Goal: Task Accomplishment & Management: Complete application form

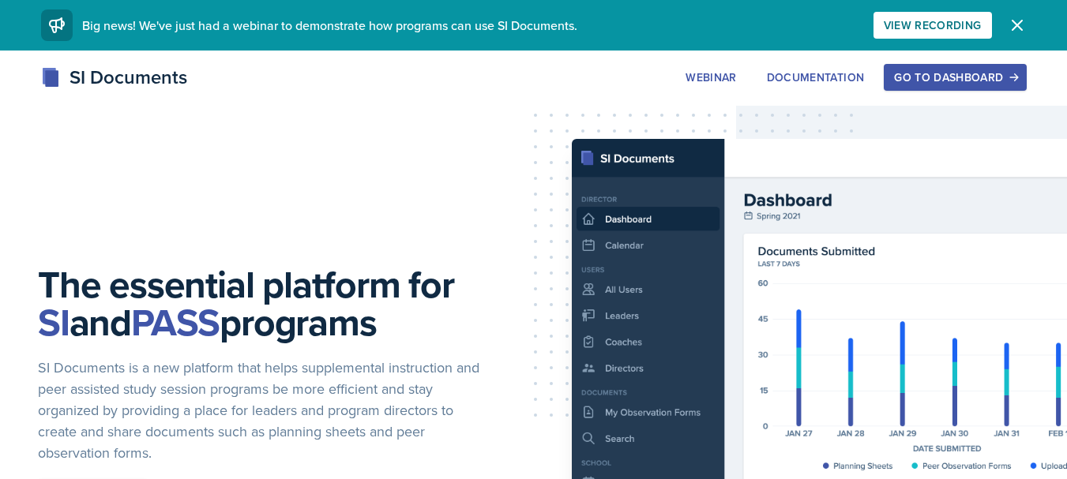
click at [941, 83] on div "Go to Dashboard" at bounding box center [955, 77] width 122 height 13
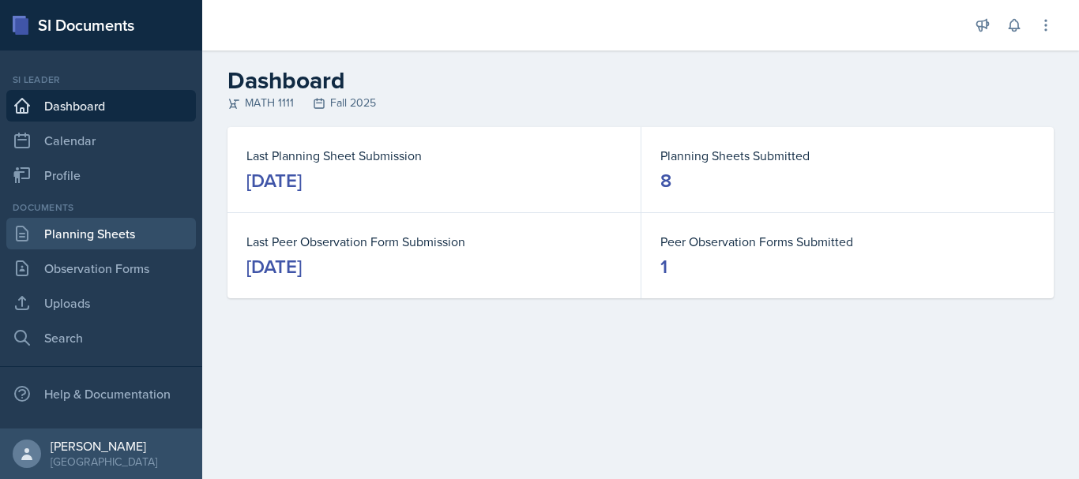
click at [100, 223] on link "Planning Sheets" at bounding box center [100, 234] width 189 height 32
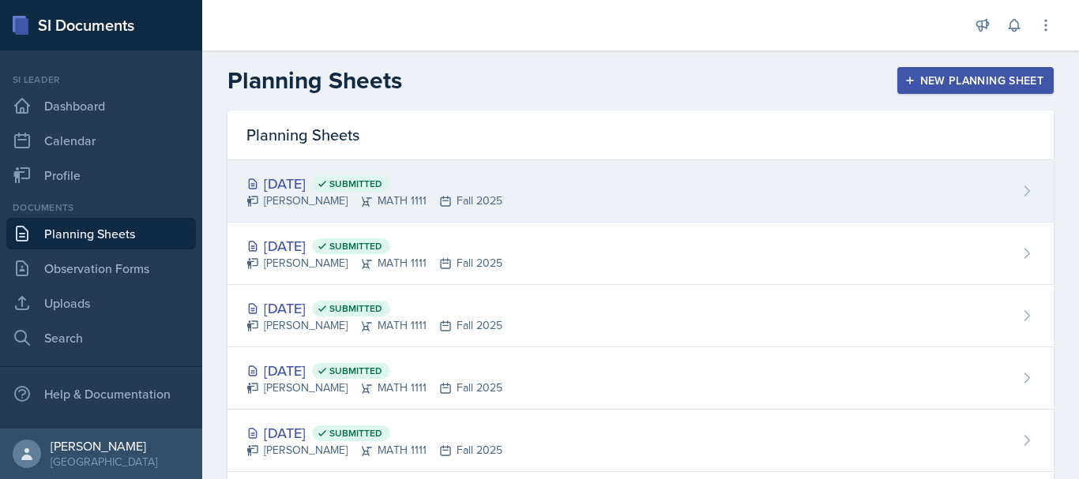
click at [392, 208] on div "[PERSON_NAME] MATH 1111 Fall 2025" at bounding box center [374, 201] width 256 height 17
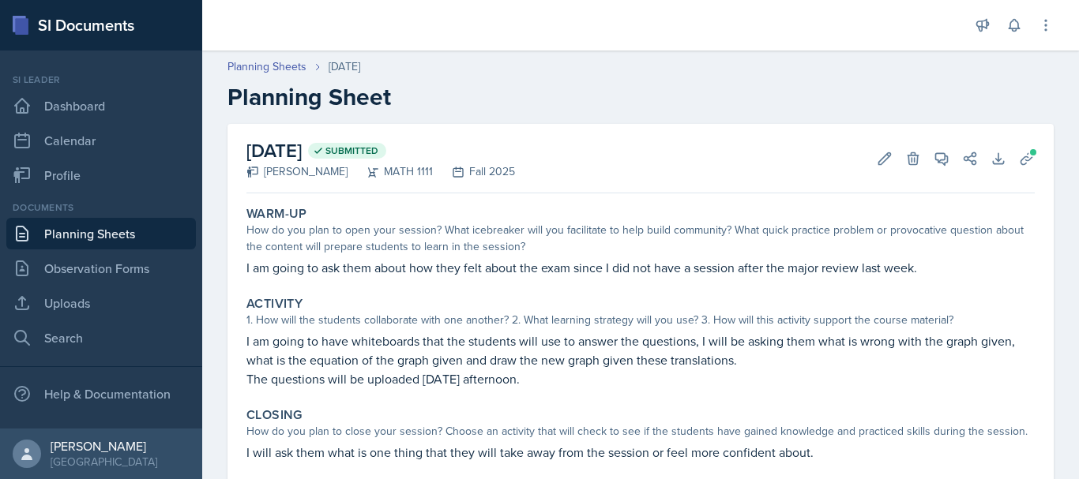
click at [105, 240] on link "Planning Sheets" at bounding box center [100, 234] width 189 height 32
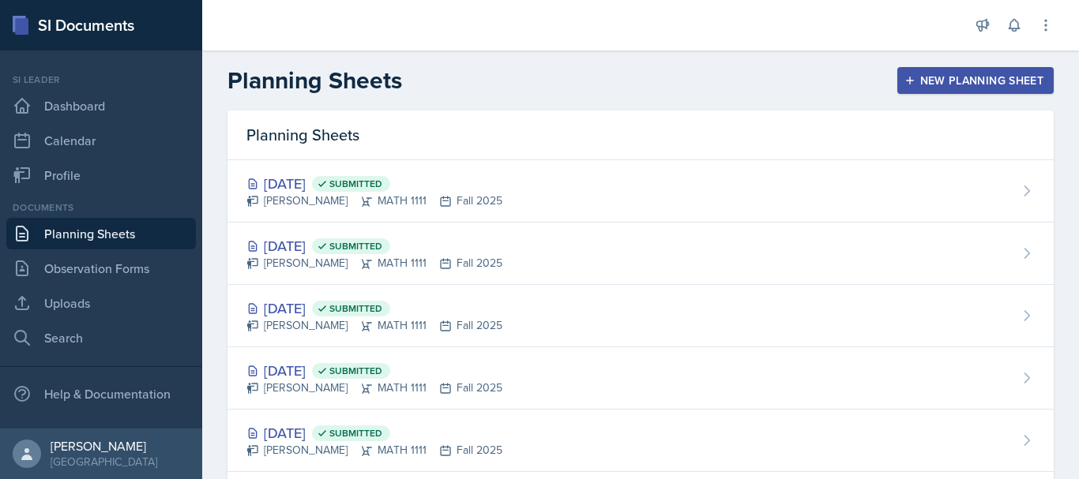
click at [936, 80] on div "New Planning Sheet" at bounding box center [975, 80] width 136 height 13
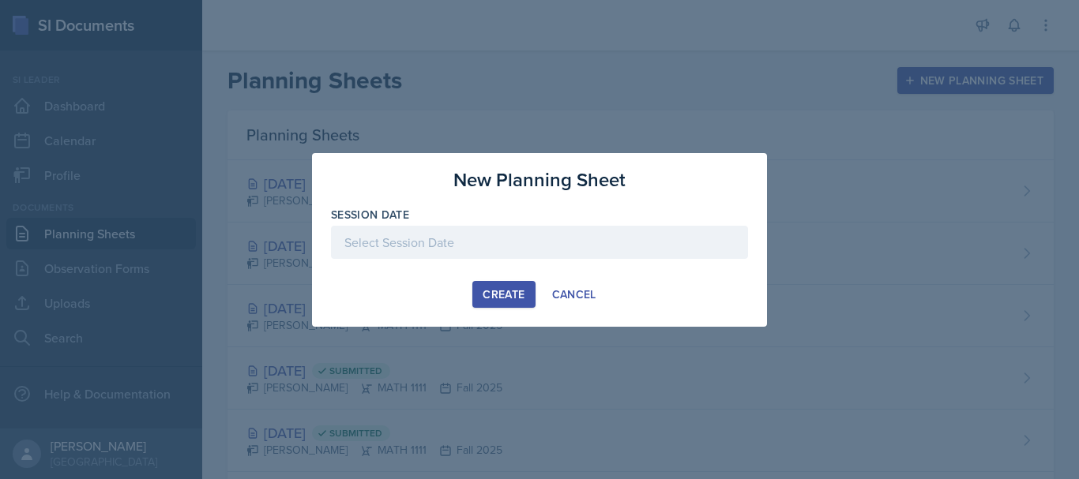
click at [527, 242] on div at bounding box center [539, 242] width 417 height 33
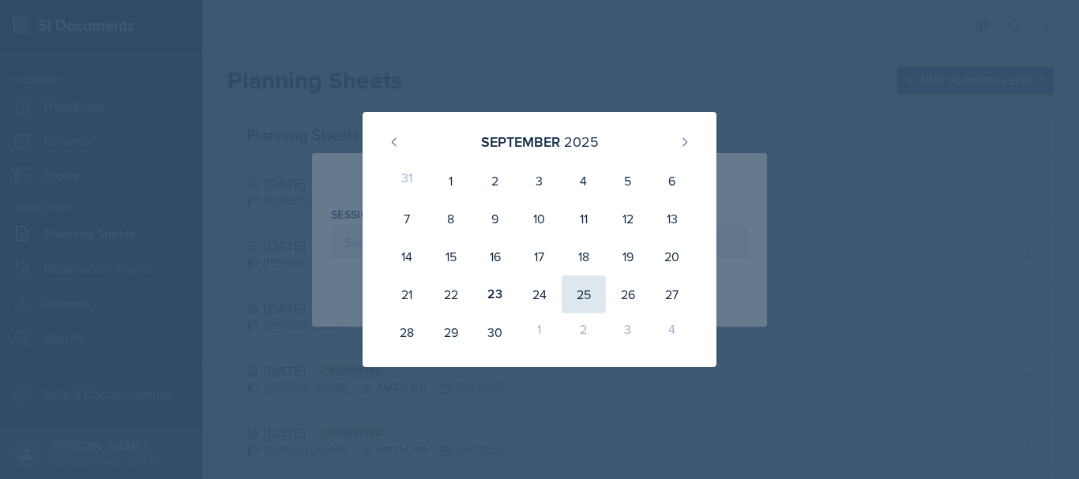
click at [576, 298] on div "25" at bounding box center [583, 295] width 44 height 38
type input "[DATE]"
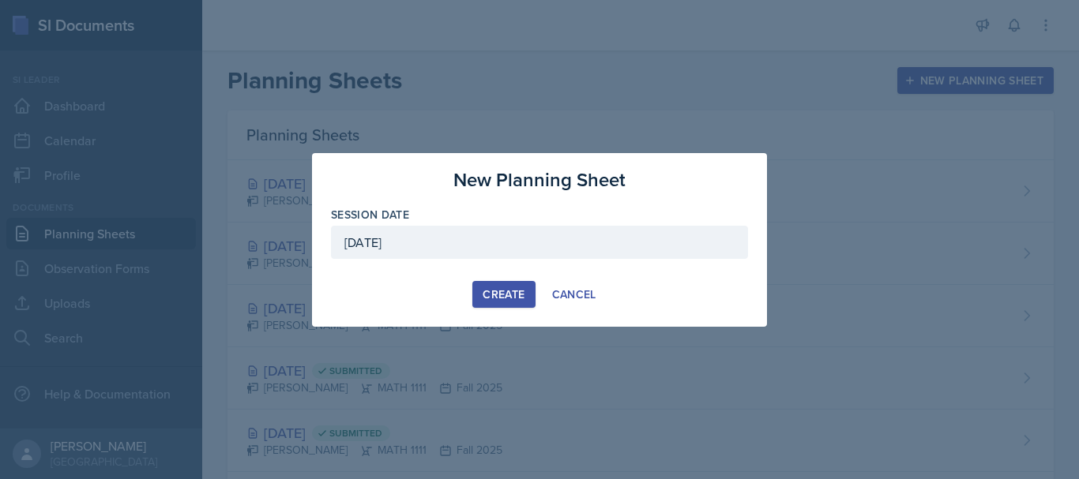
click at [508, 296] on div "Create" at bounding box center [503, 294] width 42 height 13
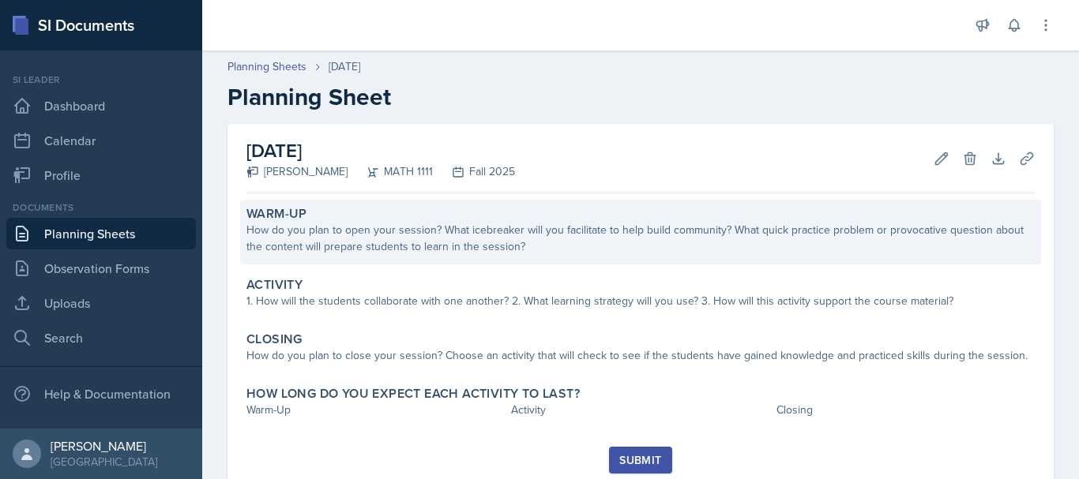
scroll to position [51, 0]
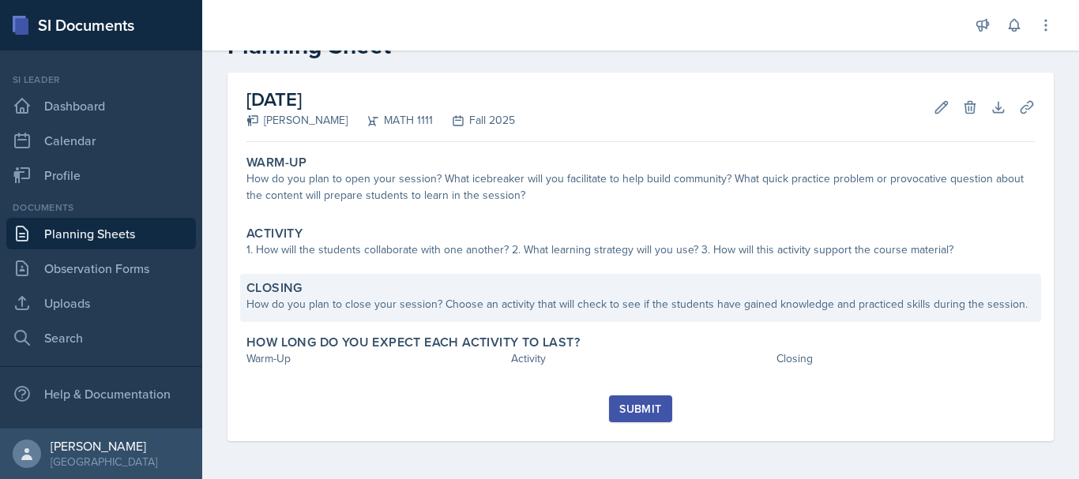
click at [403, 306] on div "How do you plan to close your session? Choose an activity that will check to se…" at bounding box center [640, 304] width 788 height 17
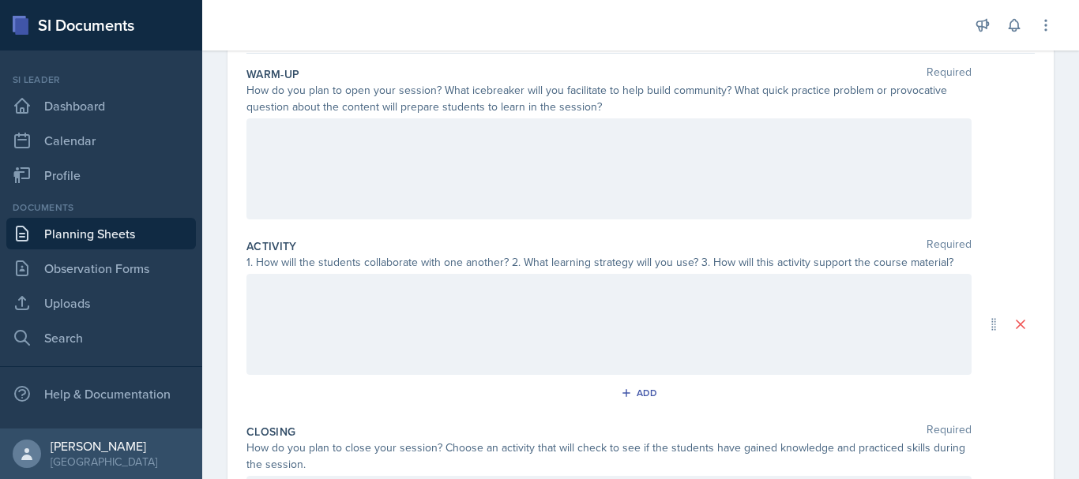
click at [283, 307] on div at bounding box center [608, 324] width 725 height 101
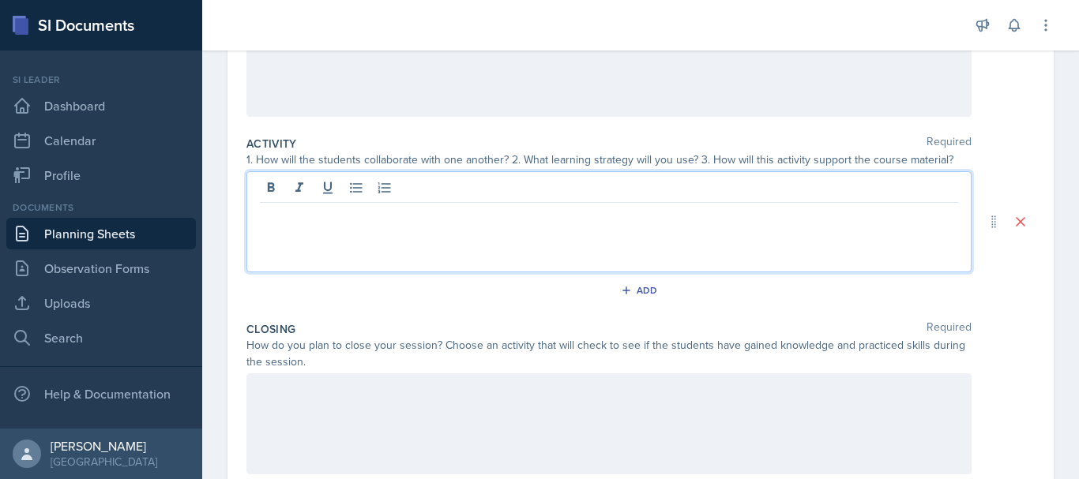
scroll to position [0, 0]
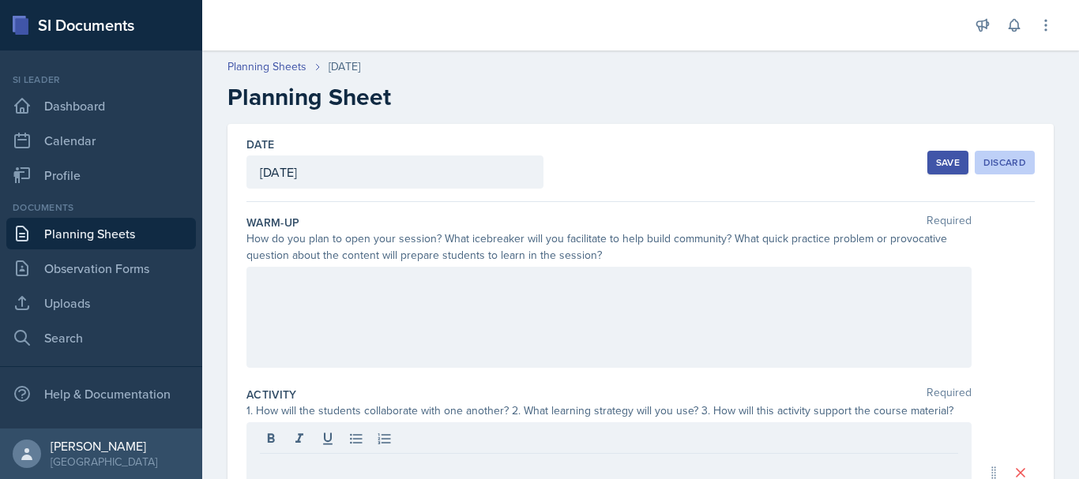
click at [989, 162] on div "Discard" at bounding box center [1004, 162] width 43 height 13
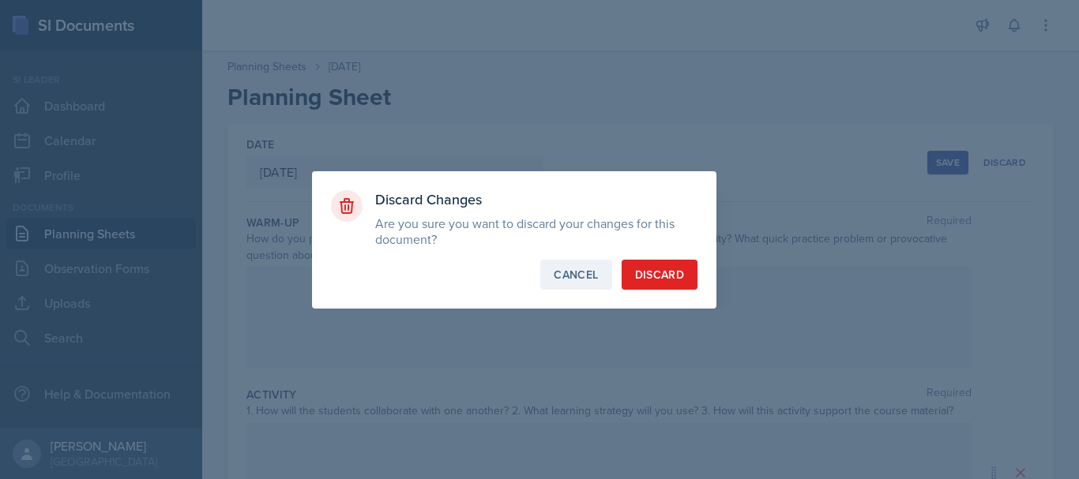
click at [581, 276] on div "Cancel" at bounding box center [575, 275] width 44 height 16
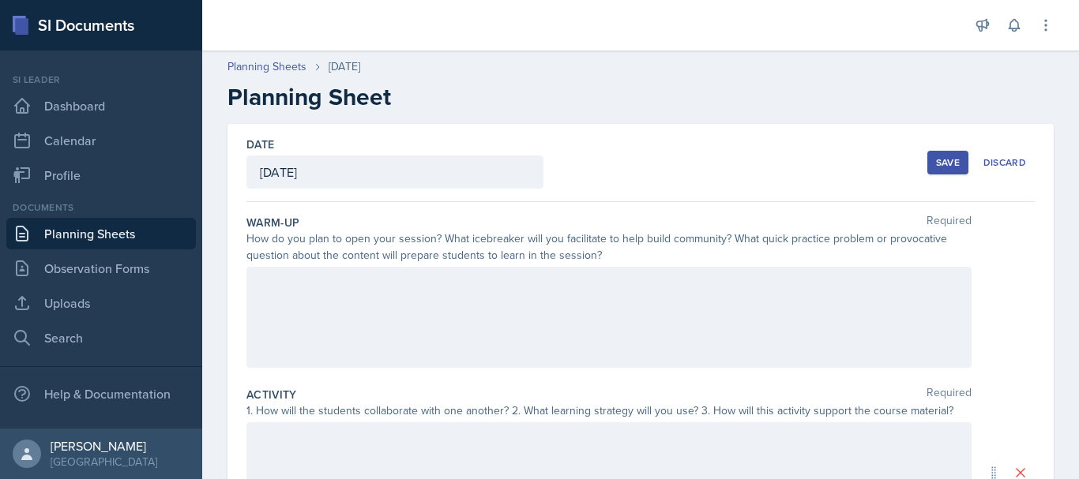
click at [927, 163] on button "Save" at bounding box center [947, 163] width 41 height 24
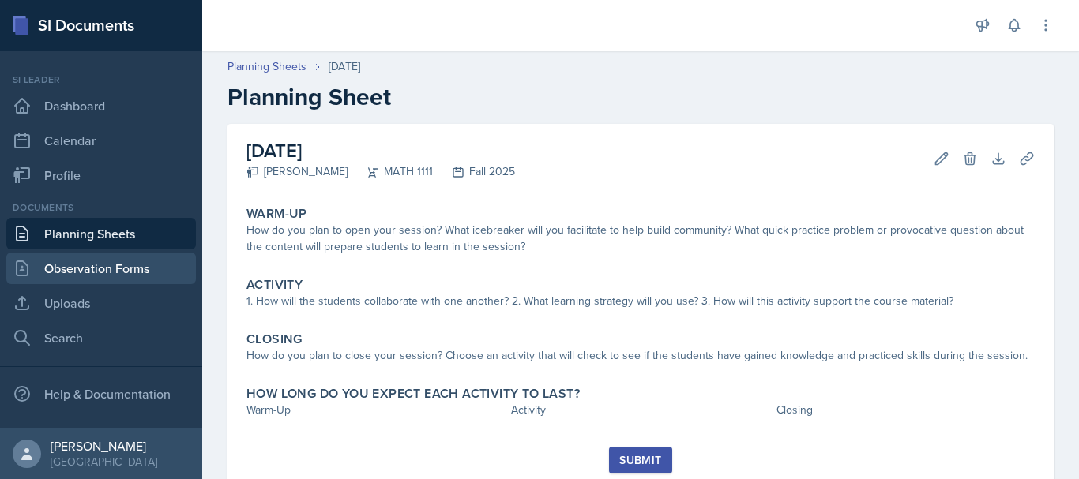
click at [114, 280] on link "Observation Forms" at bounding box center [100, 269] width 189 height 32
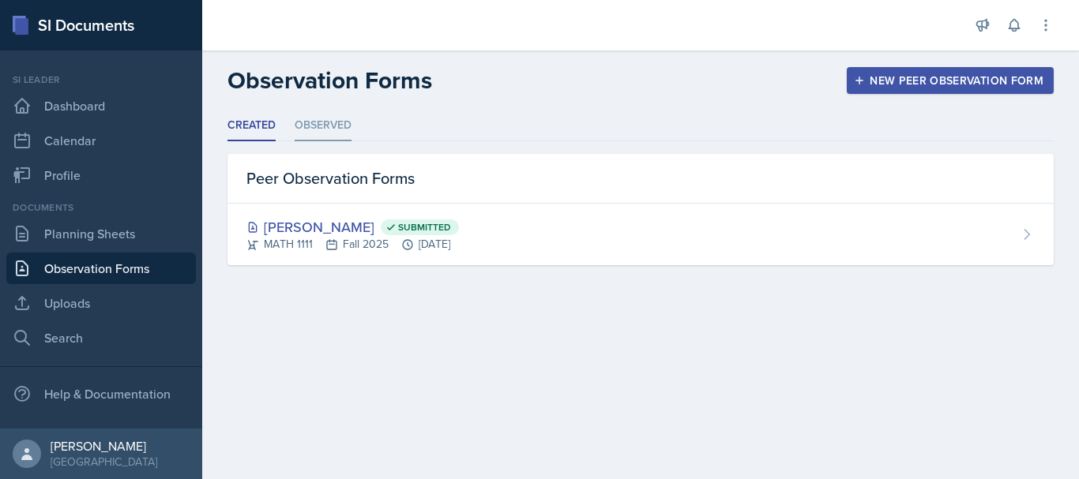
click at [325, 126] on li "Observed" at bounding box center [322, 126] width 57 height 31
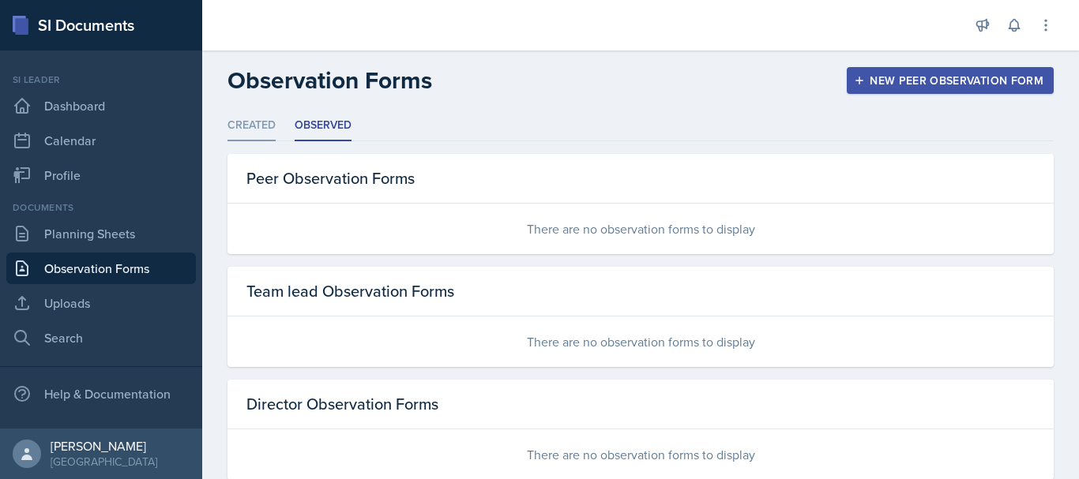
click at [249, 128] on li "Created" at bounding box center [251, 126] width 48 height 31
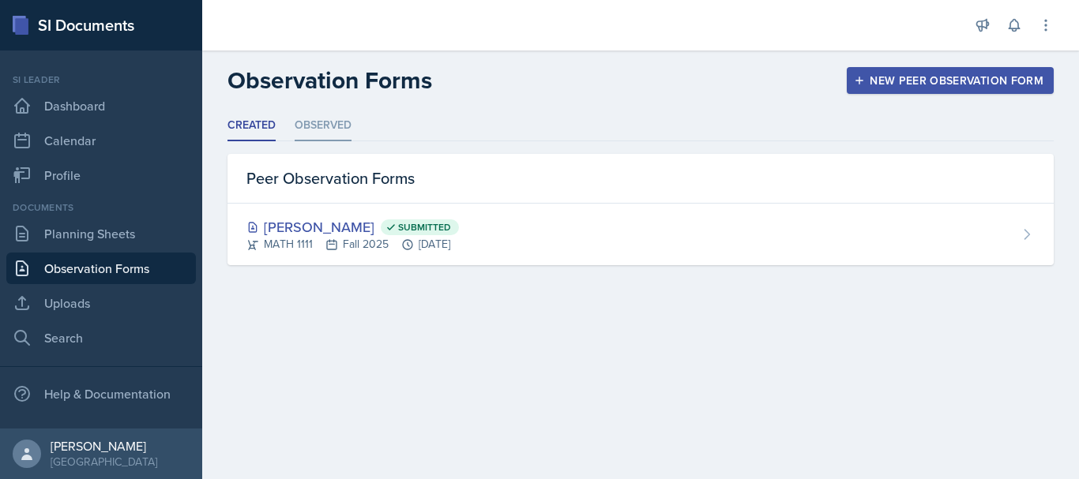
click at [321, 119] on li "Observed" at bounding box center [322, 126] width 57 height 31
